Goal: Download file/media

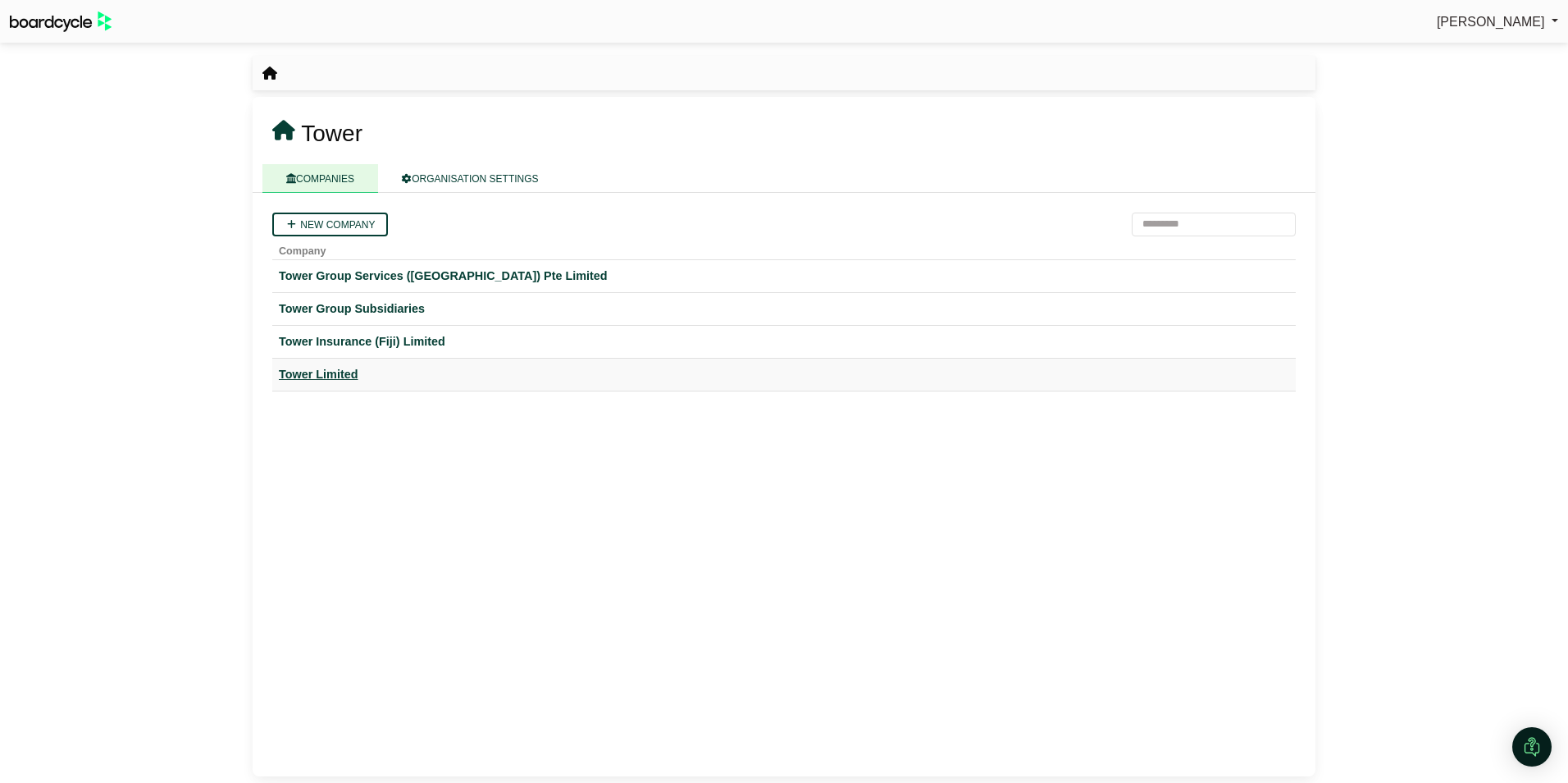
click at [317, 377] on div "Tower Limited" at bounding box center [784, 374] width 1010 height 19
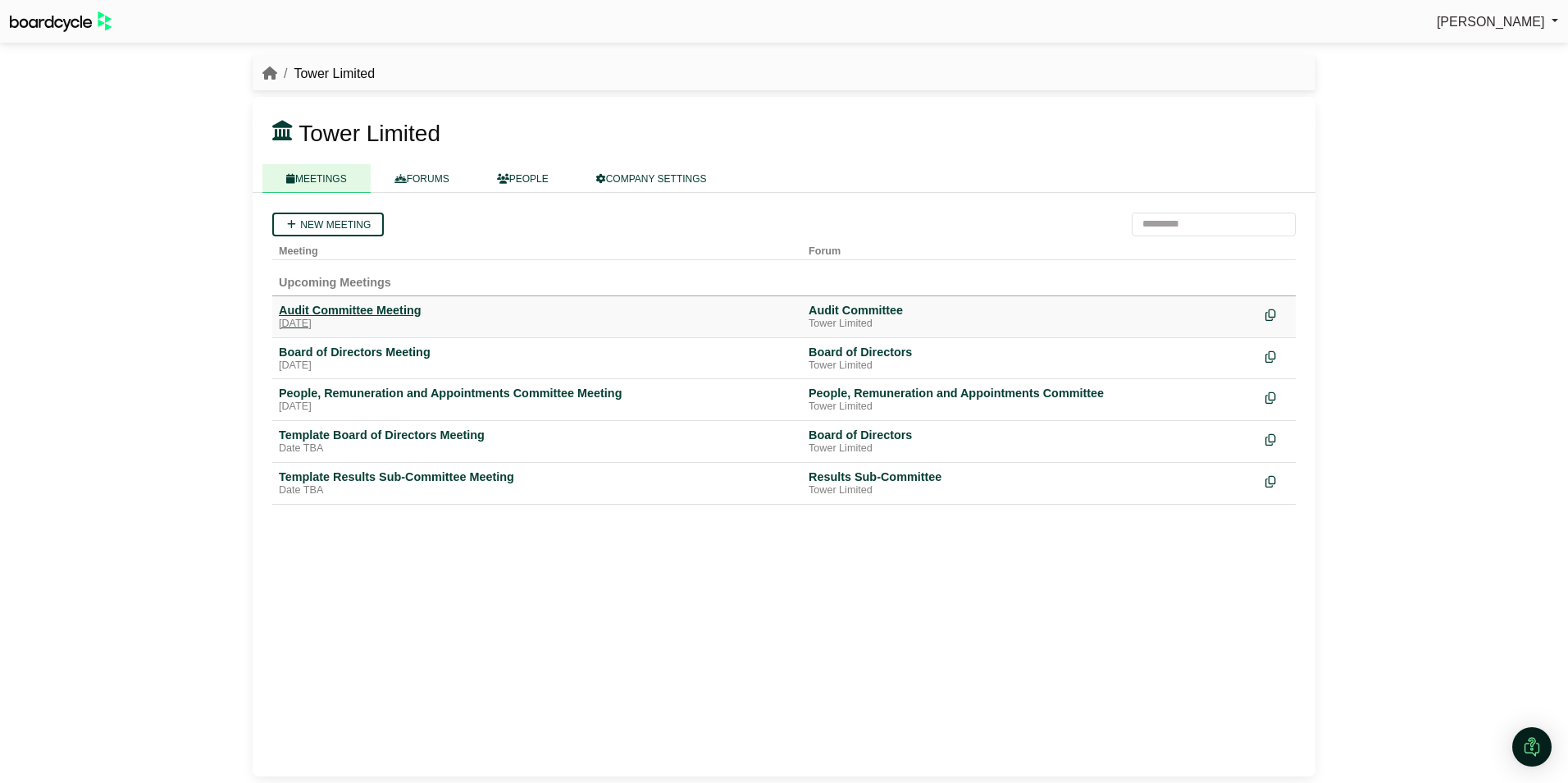
click at [365, 310] on div "Audit Committee Meeting" at bounding box center [537, 310] width 517 height 15
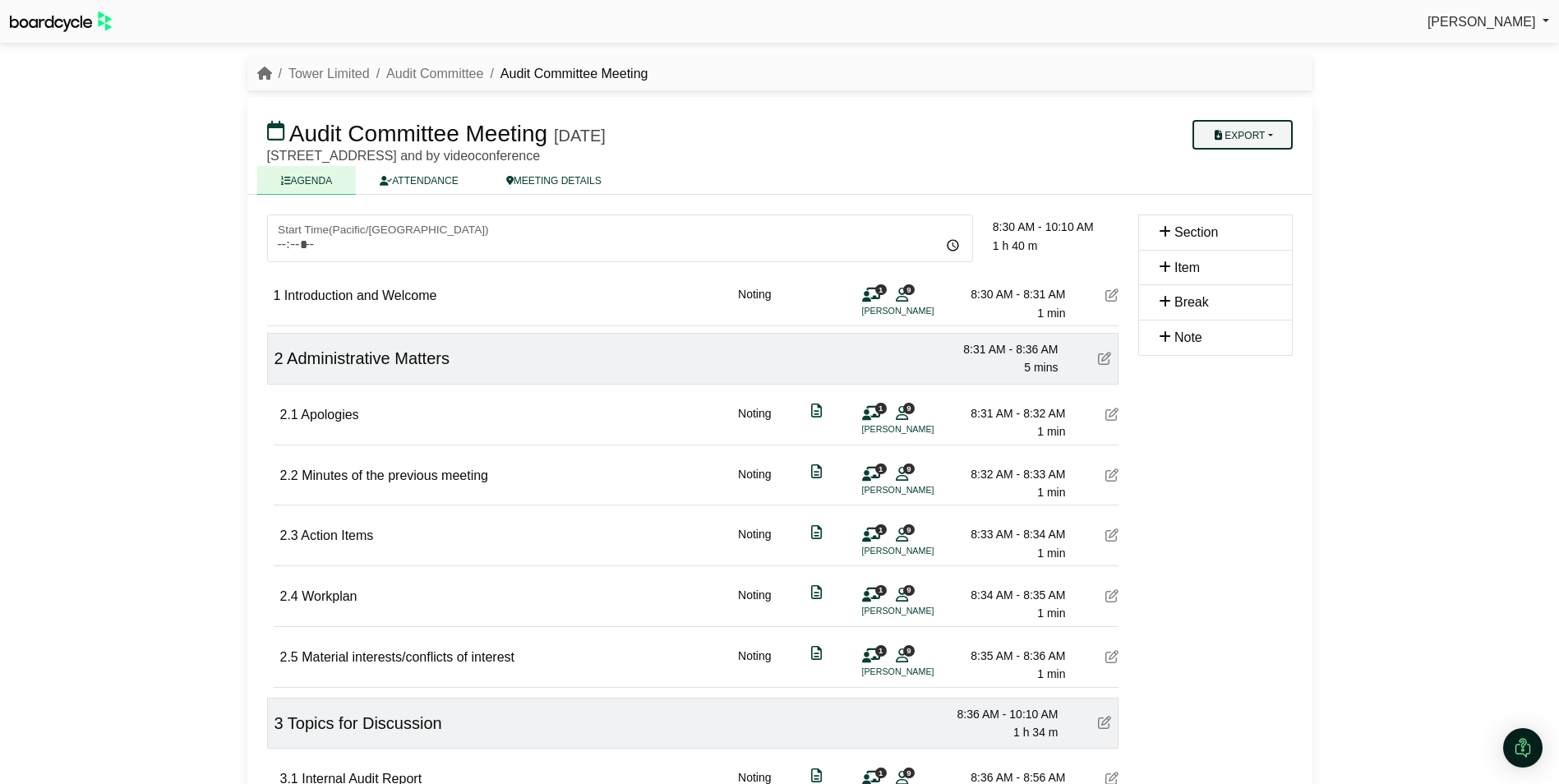
click at [1263, 131] on button "Export" at bounding box center [1242, 135] width 100 height 30
click at [1251, 165] on link "Agenda" at bounding box center [1264, 164] width 143 height 25
